Goal: Information Seeking & Learning: Learn about a topic

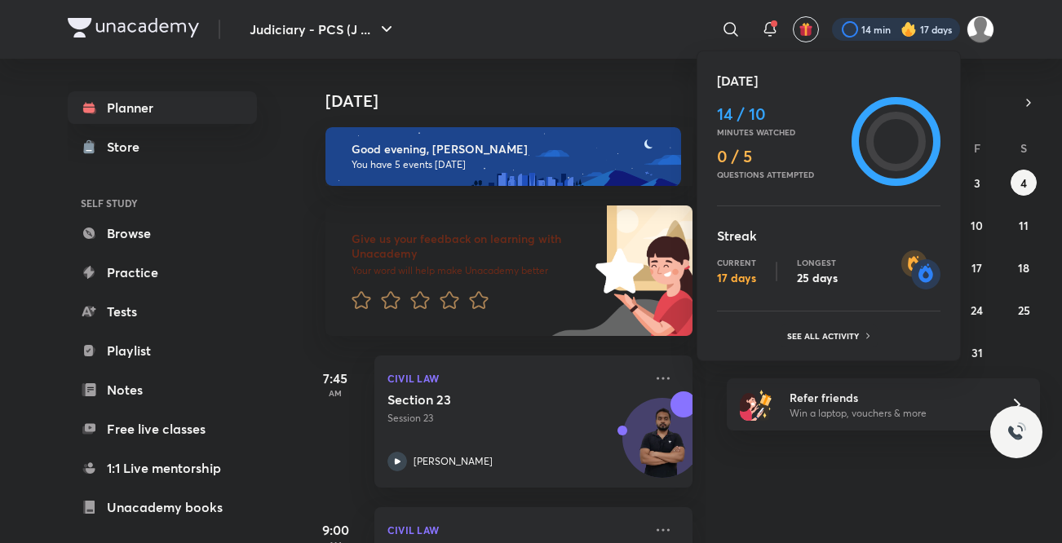
click at [826, 333] on p "See all activity" at bounding box center [825, 336] width 76 height 10
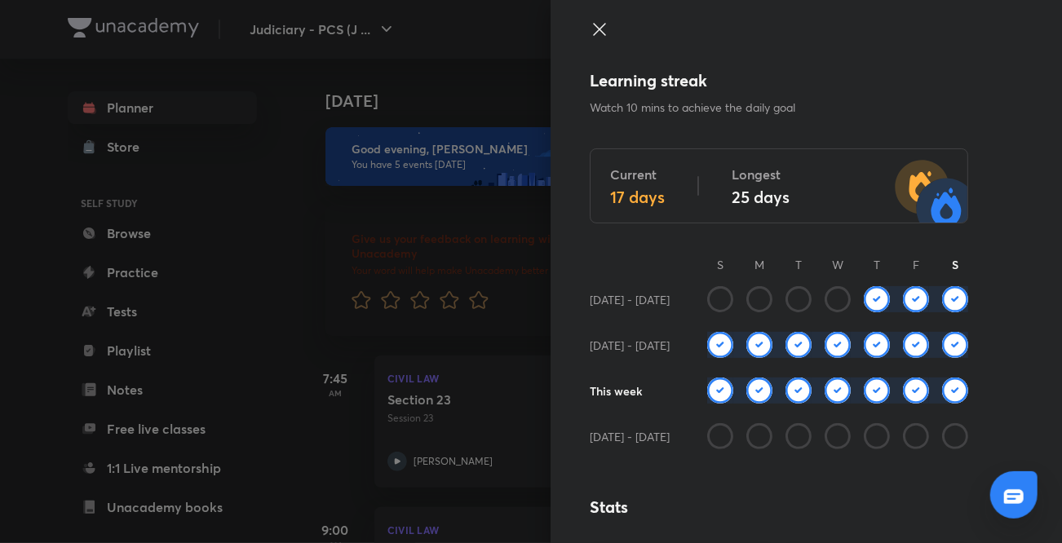
click at [590, 29] on icon at bounding box center [600, 30] width 20 height 20
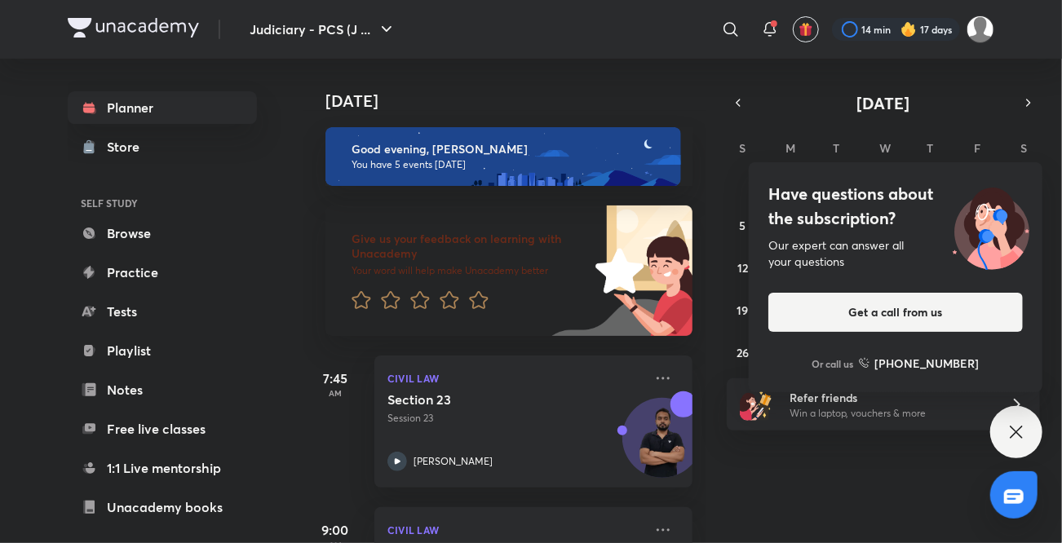
click at [1015, 432] on icon at bounding box center [1017, 433] width 20 height 20
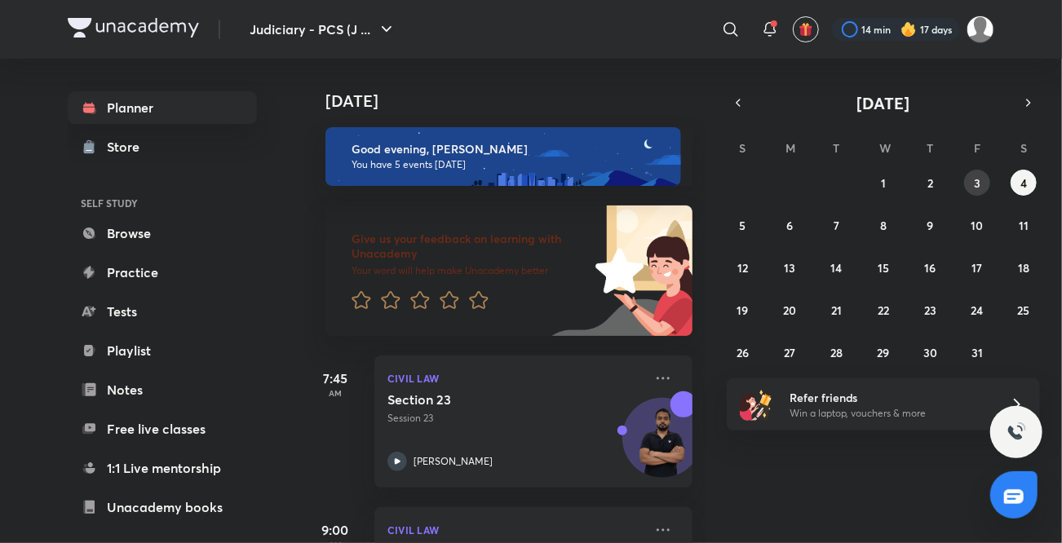
click at [971, 186] on button "3" at bounding box center [977, 183] width 26 height 26
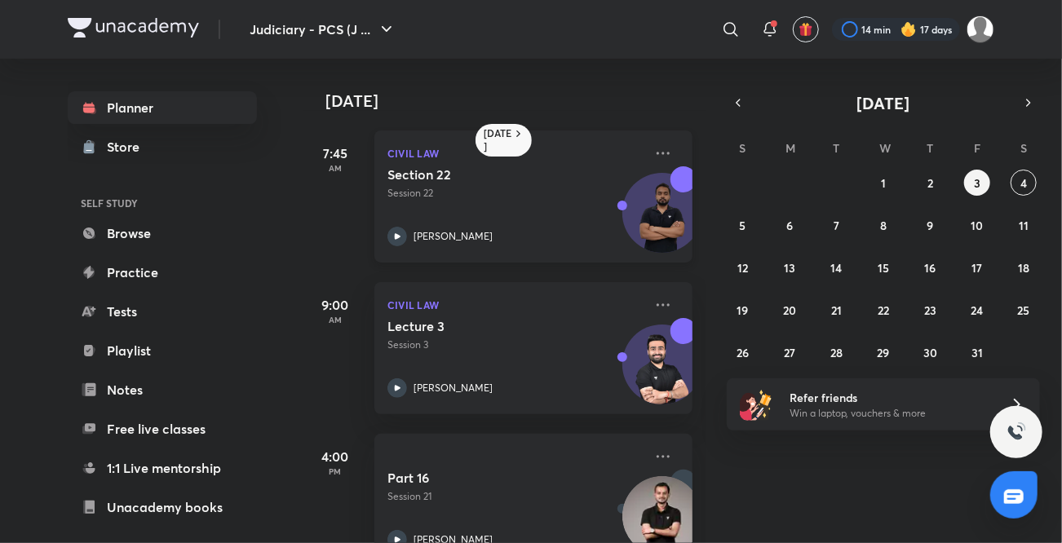
click at [403, 234] on icon at bounding box center [398, 237] width 20 height 20
